Goal: Transaction & Acquisition: Purchase product/service

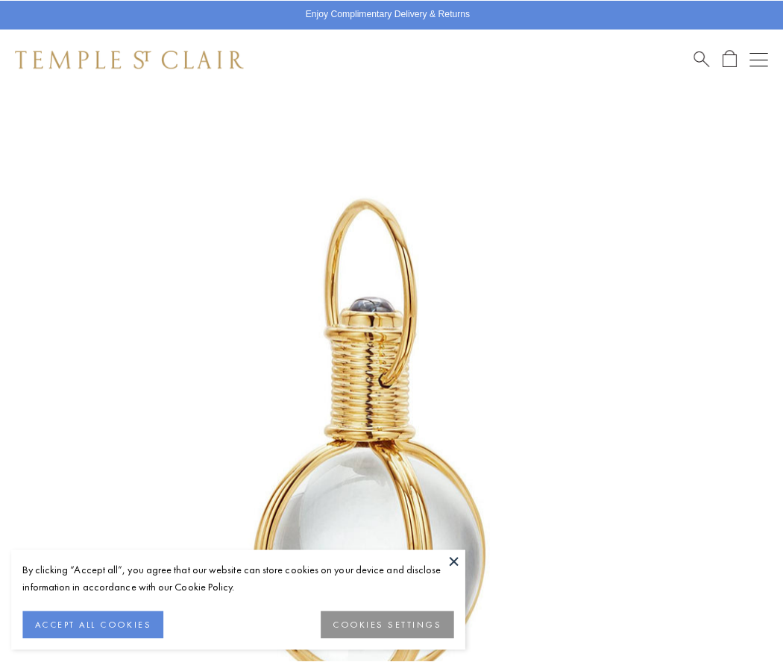
scroll to position [386, 0]
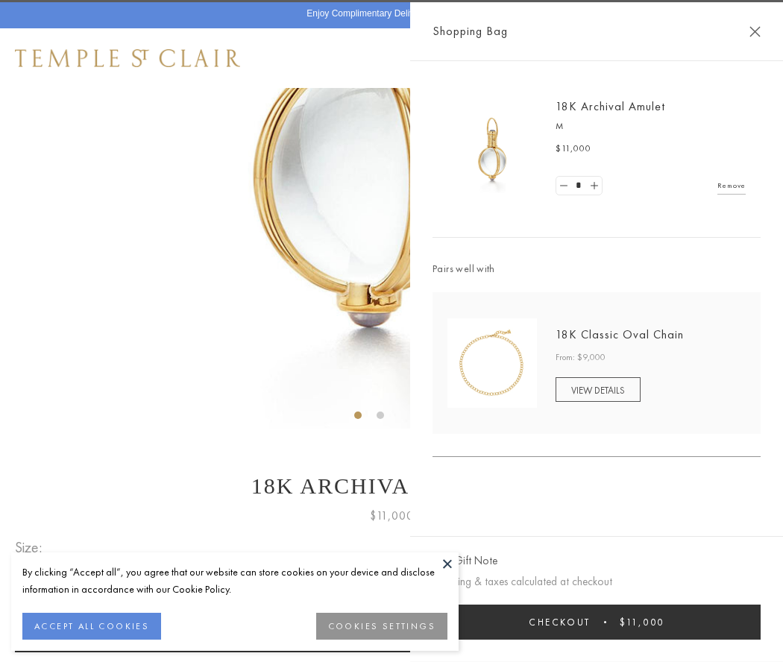
click at [596, 622] on button "Checkout $11,000" at bounding box center [596, 622] width 328 height 35
